Goal: Information Seeking & Learning: Learn about a topic

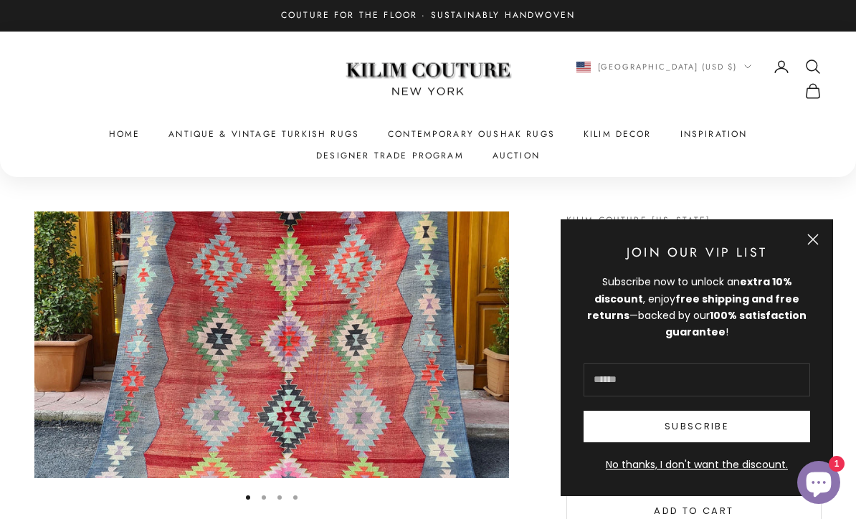
click at [815, 245] on button "Close" at bounding box center [812, 239] width 11 height 11
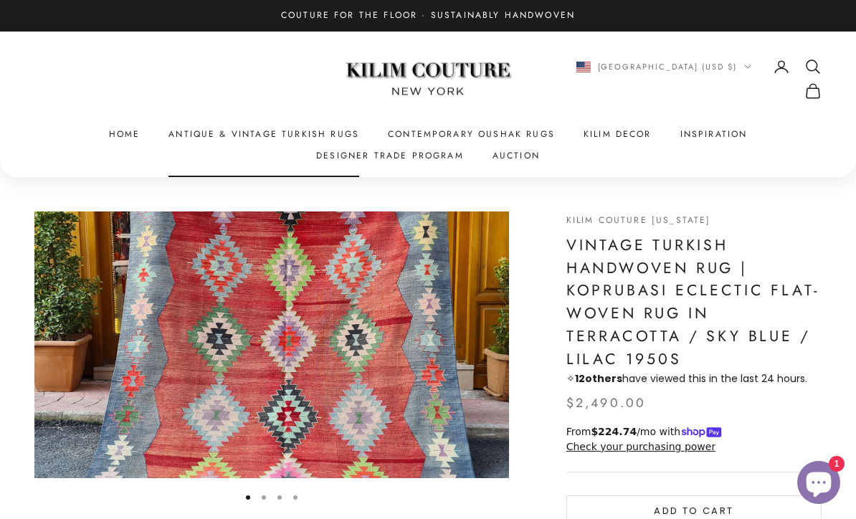
click at [277, 133] on link "Antique & Vintage Turkish Rugs" at bounding box center [263, 134] width 191 height 14
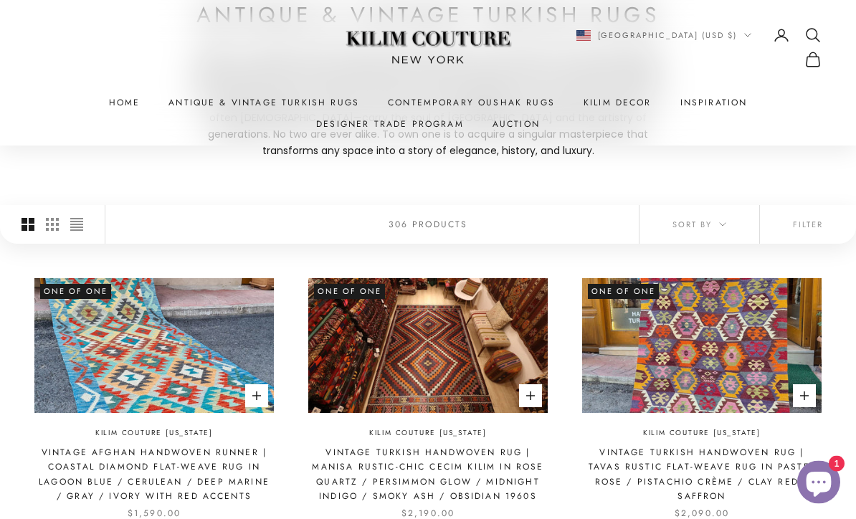
scroll to position [269, 0]
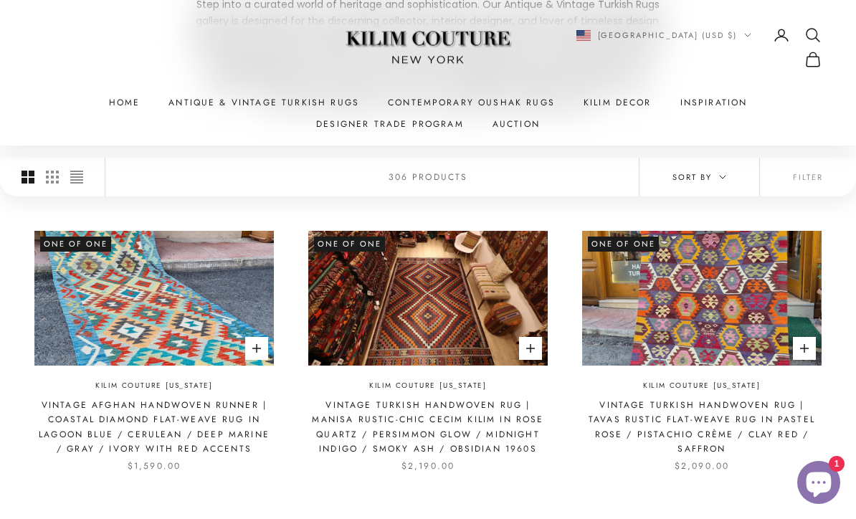
click at [709, 178] on span "Sort by" at bounding box center [699, 177] width 54 height 13
click at [805, 178] on button "Filter" at bounding box center [808, 177] width 96 height 39
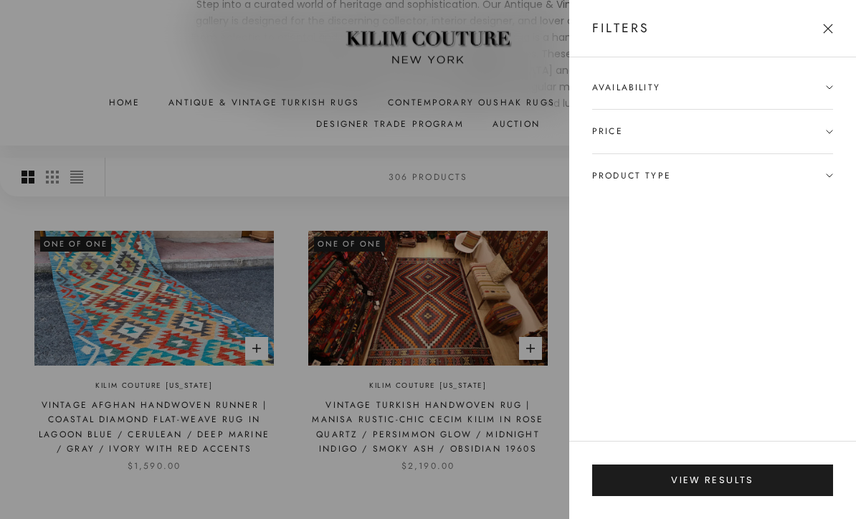
click at [827, 88] on icon at bounding box center [829, 87] width 7 height 7
click at [826, 24] on button "Close" at bounding box center [828, 29] width 10 height 10
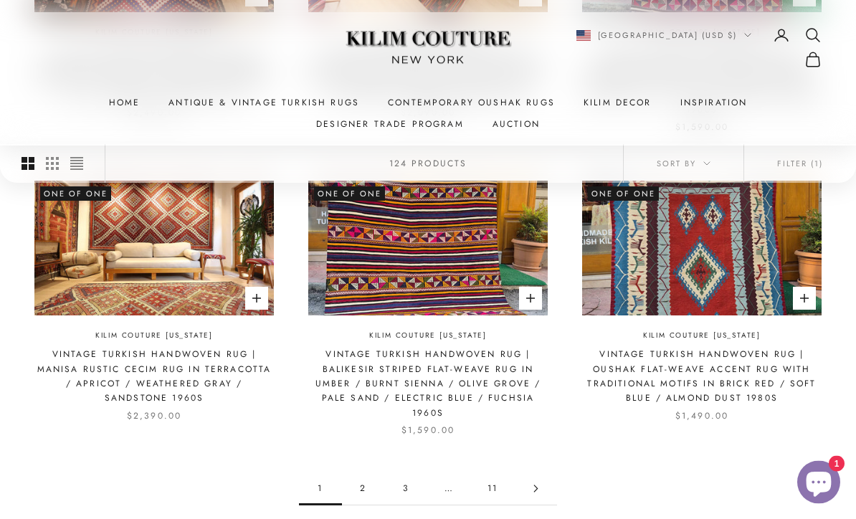
scroll to position [1268, 0]
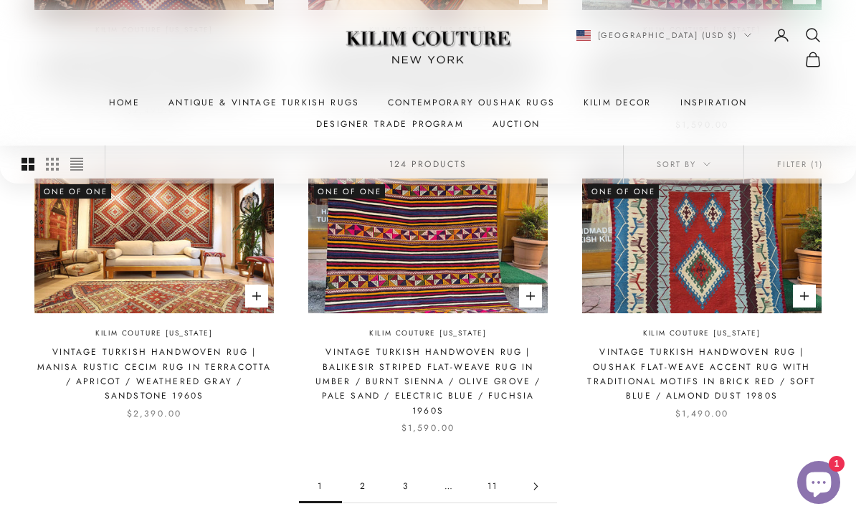
click at [368, 475] on link "2" at bounding box center [363, 486] width 43 height 32
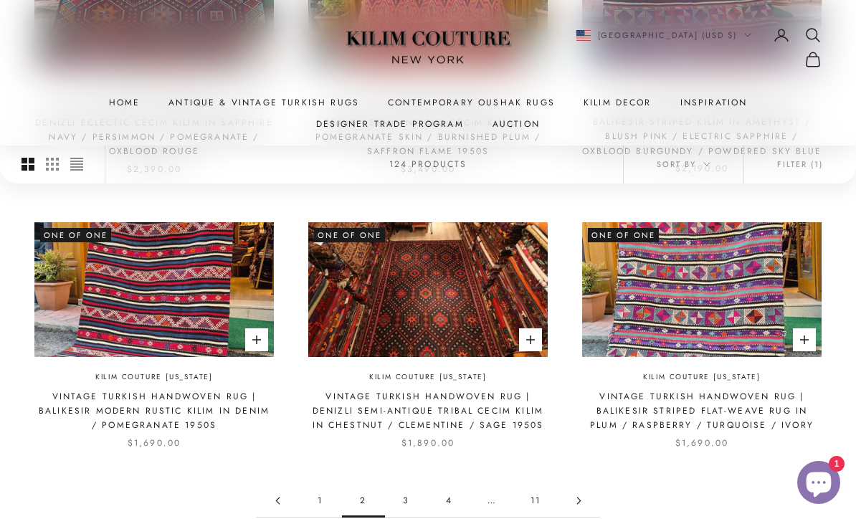
scroll to position [1245, 0]
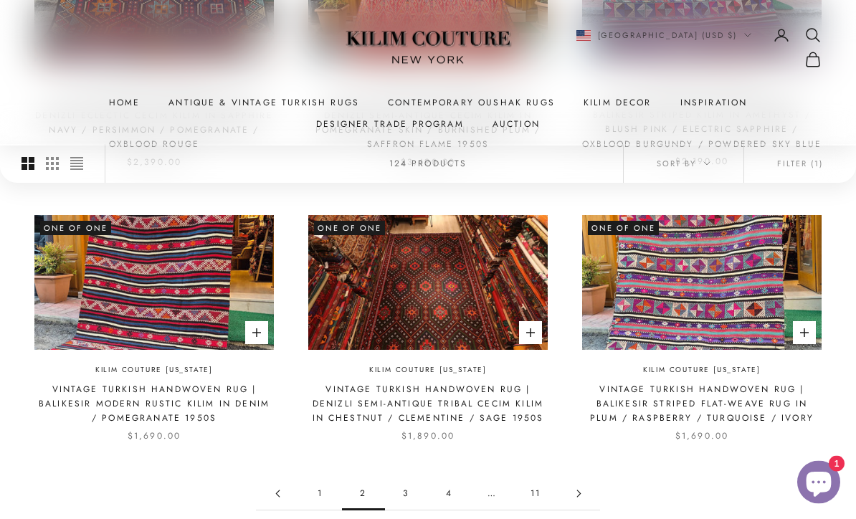
click at [408, 484] on link "3" at bounding box center [406, 494] width 43 height 32
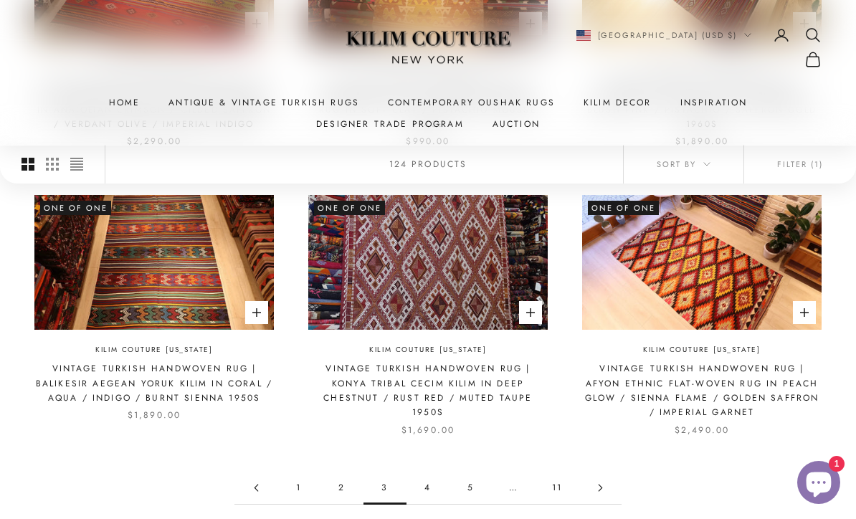
scroll to position [1326, 0]
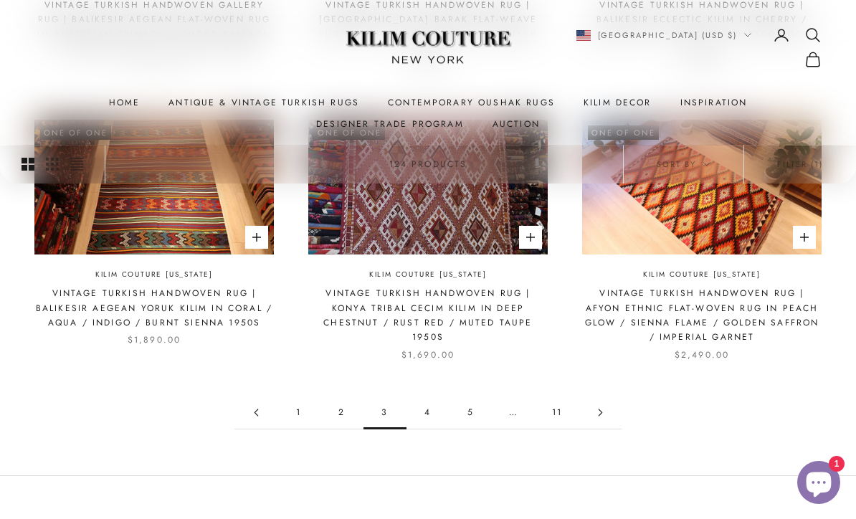
click at [428, 408] on link "4" at bounding box center [427, 412] width 43 height 32
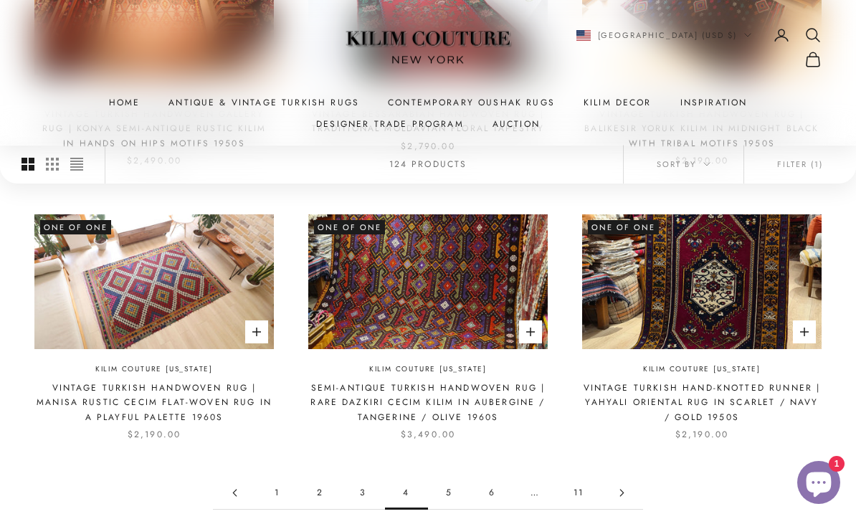
scroll to position [1229, 0]
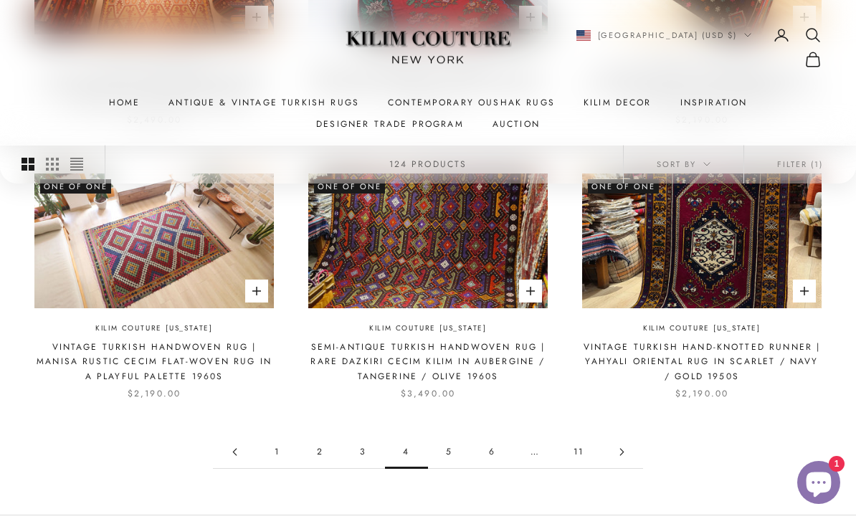
click at [459, 451] on link "5" at bounding box center [449, 452] width 43 height 32
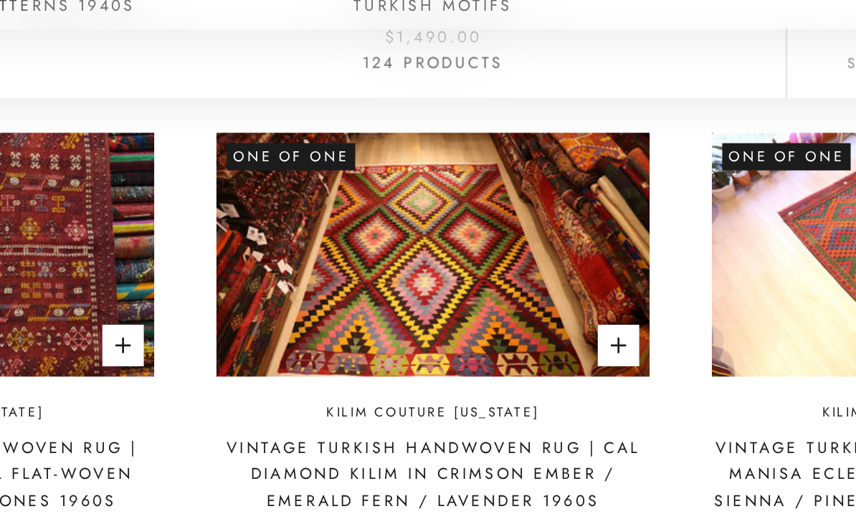
scroll to position [638, 0]
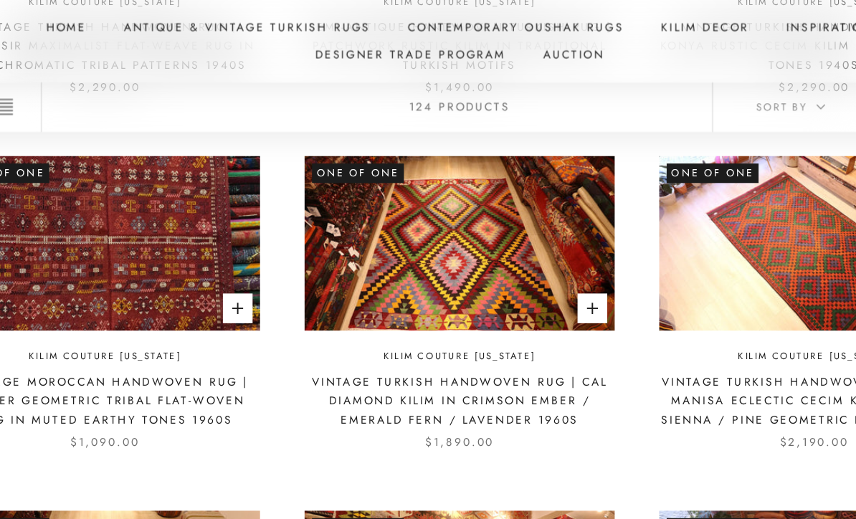
click at [404, 369] on link "Vintage Turkish Handwoven Rug | Cal Diamond Kilim in Crimson Ember / Emerald Fe…" at bounding box center [427, 391] width 239 height 44
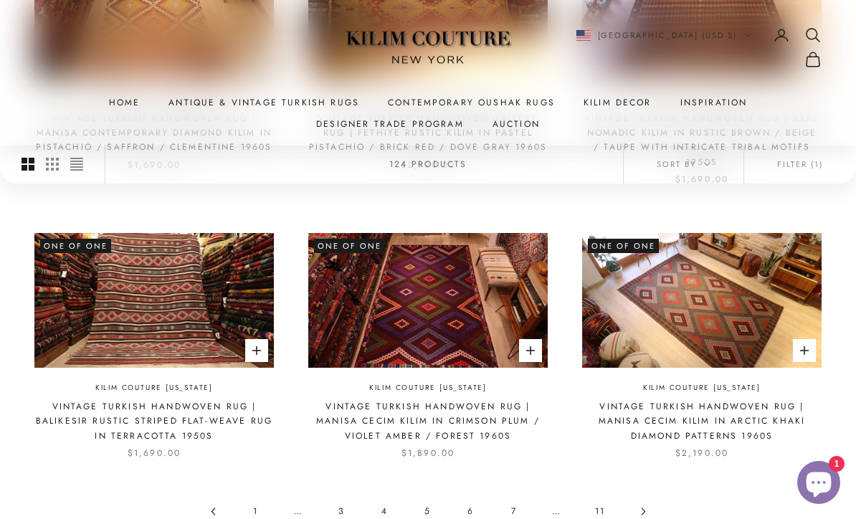
scroll to position [1278, 0]
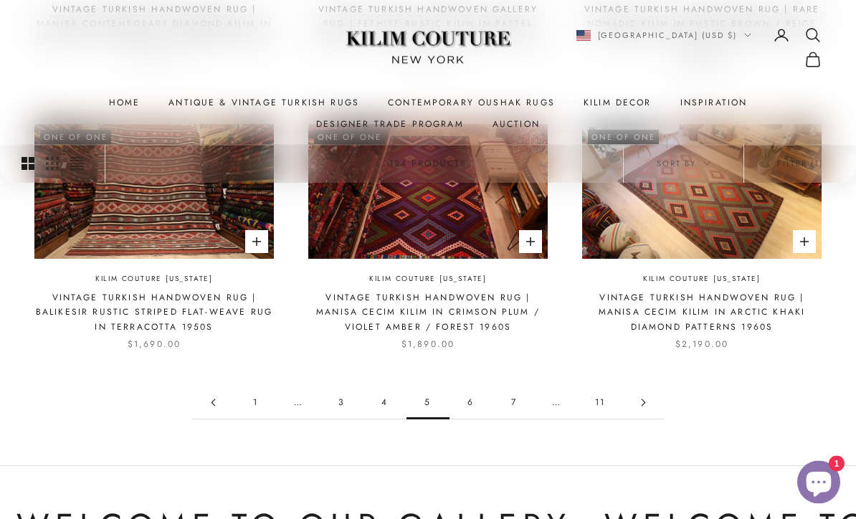
click at [469, 388] on link "6" at bounding box center [470, 403] width 43 height 32
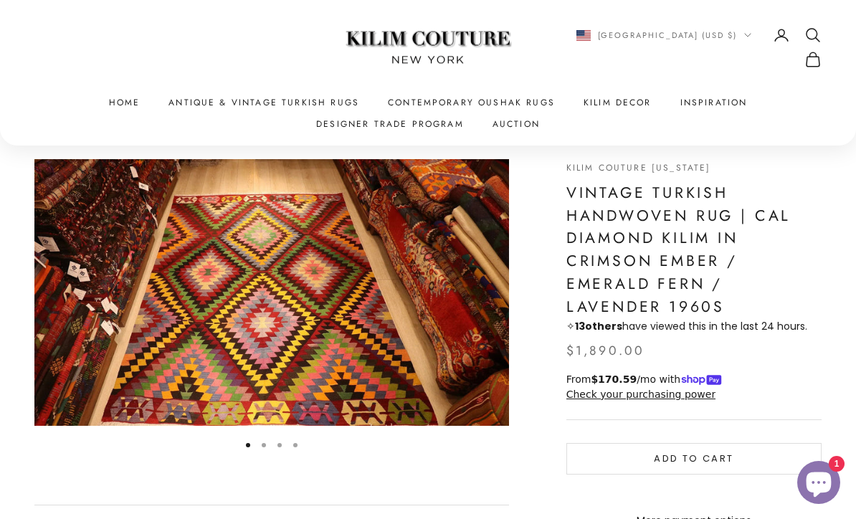
scroll to position [42, 0]
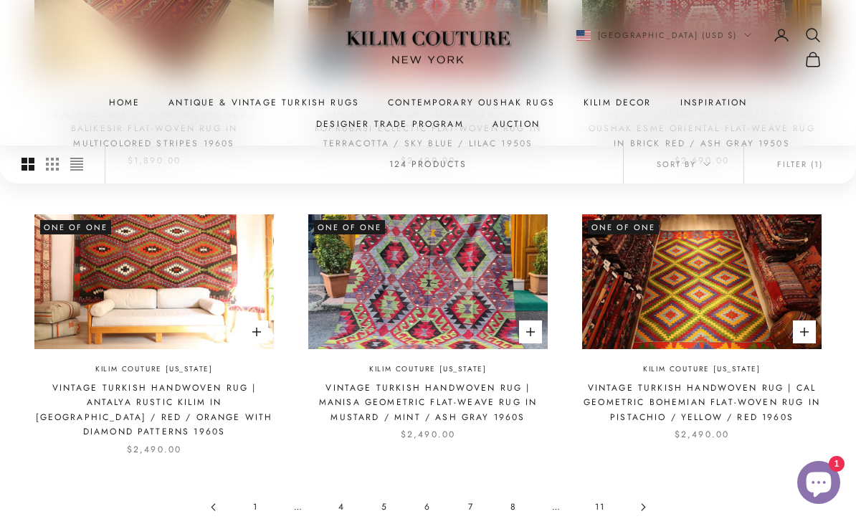
scroll to position [1199, 0]
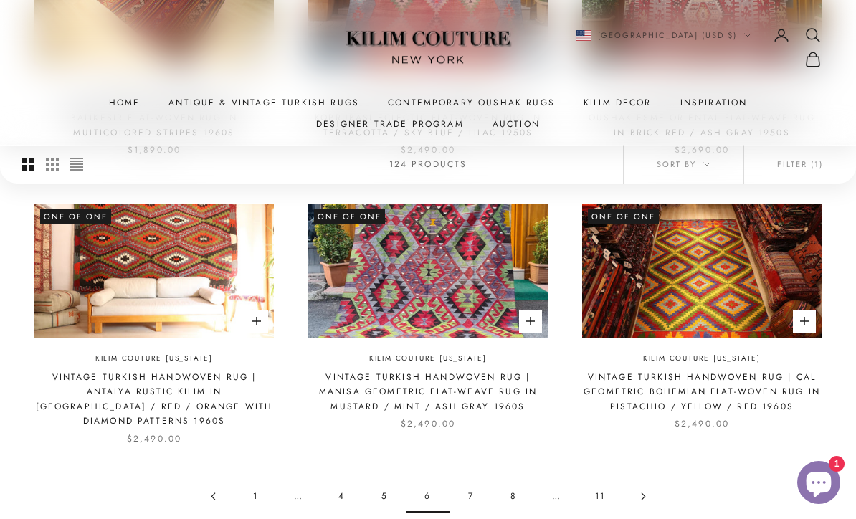
click at [476, 480] on link "7" at bounding box center [470, 496] width 43 height 32
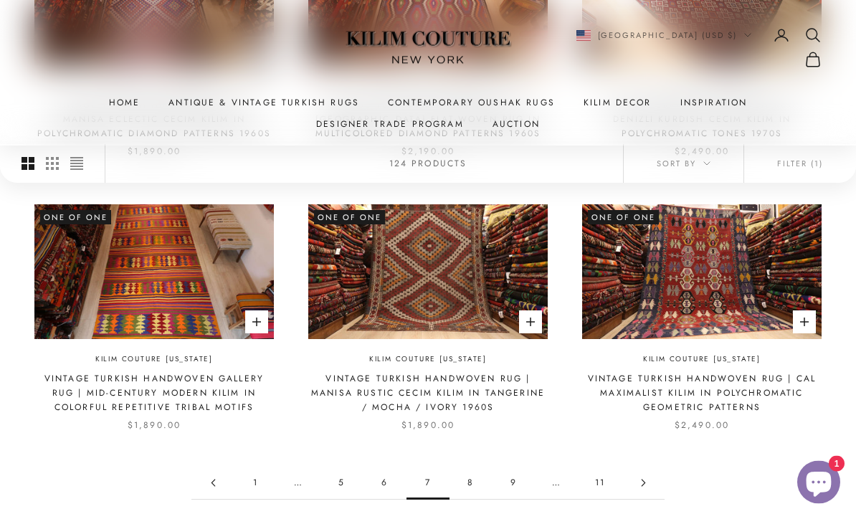
scroll to position [1185, 0]
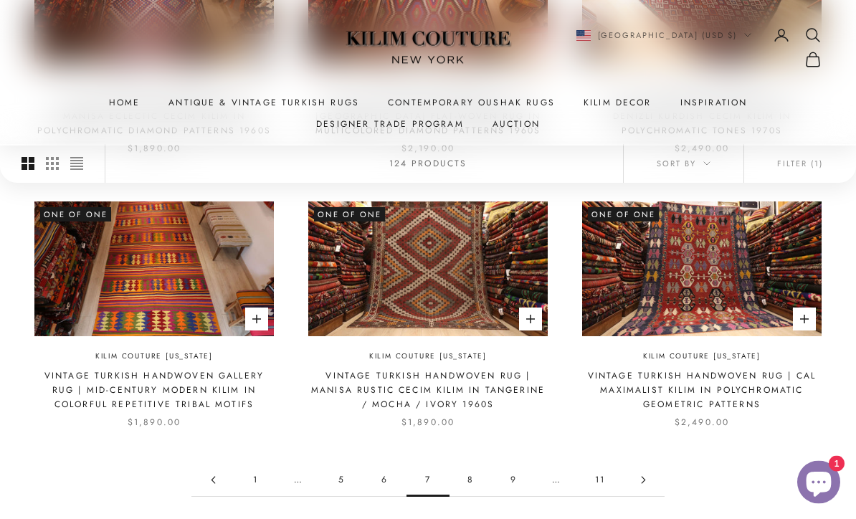
click at [479, 476] on link "8" at bounding box center [470, 480] width 43 height 32
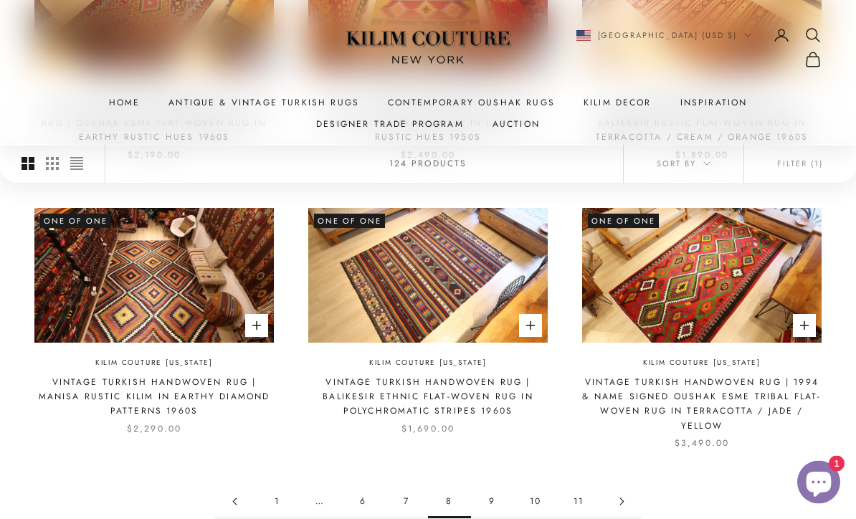
scroll to position [1180, 0]
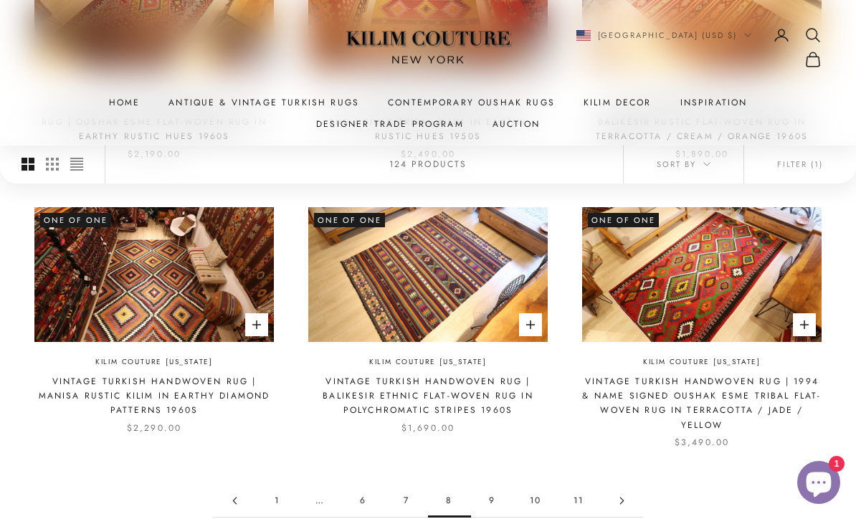
click at [493, 493] on link "9" at bounding box center [492, 500] width 43 height 32
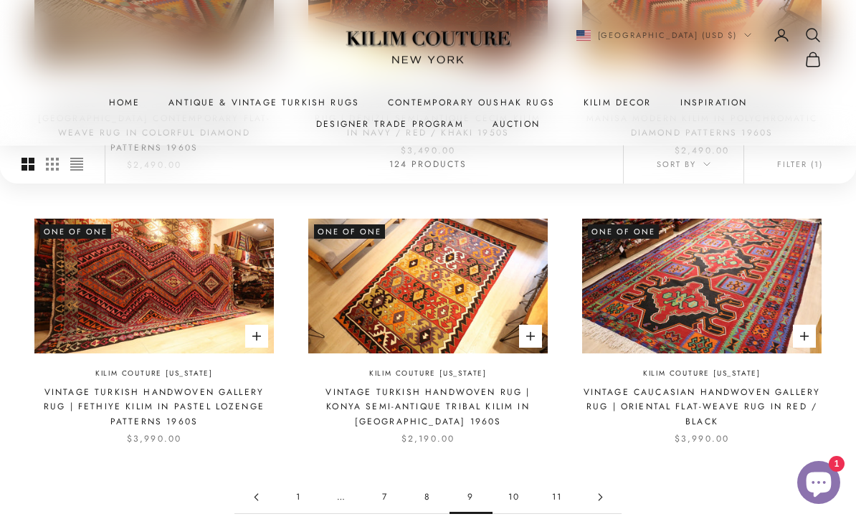
scroll to position [1194, 0]
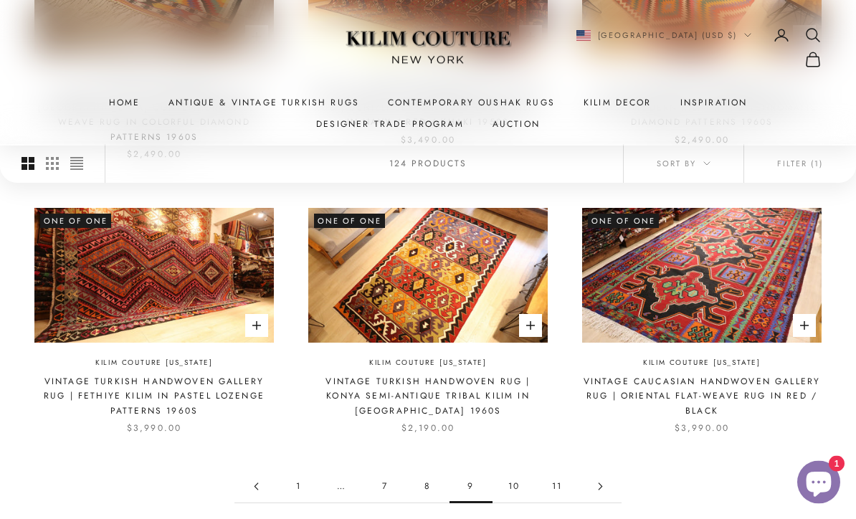
click at [516, 471] on link "10" at bounding box center [513, 487] width 43 height 32
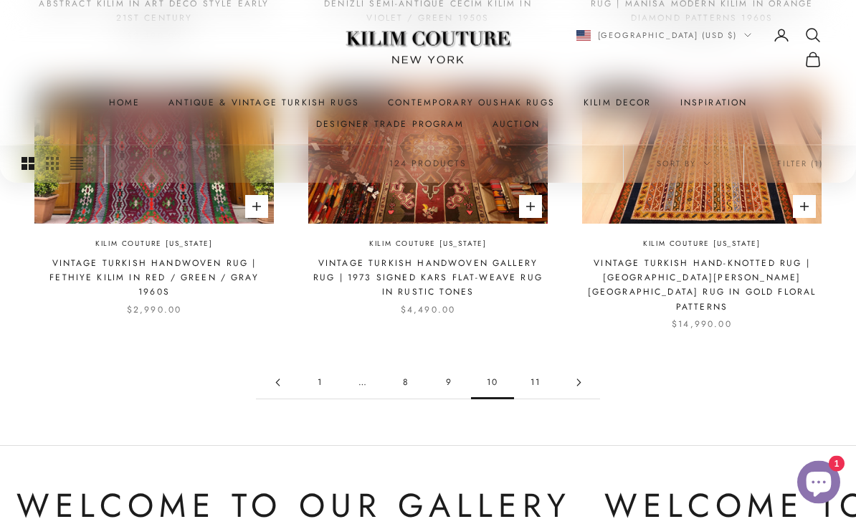
scroll to position [1374, 0]
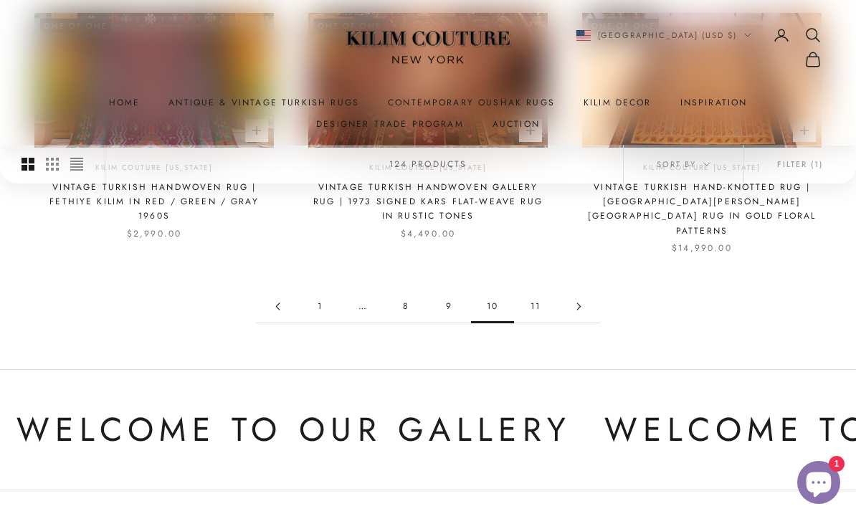
click at [537, 290] on link "11" at bounding box center [535, 306] width 43 height 32
